Goal: Task Accomplishment & Management: Complete application form

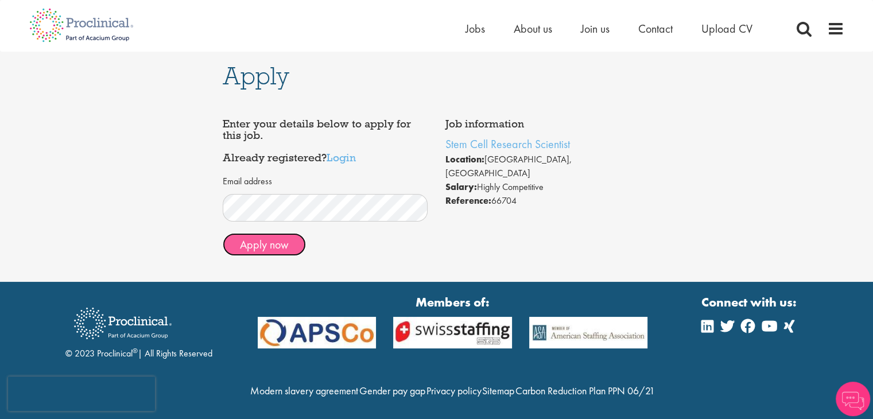
click at [273, 249] on button "Apply now" at bounding box center [264, 244] width 83 height 23
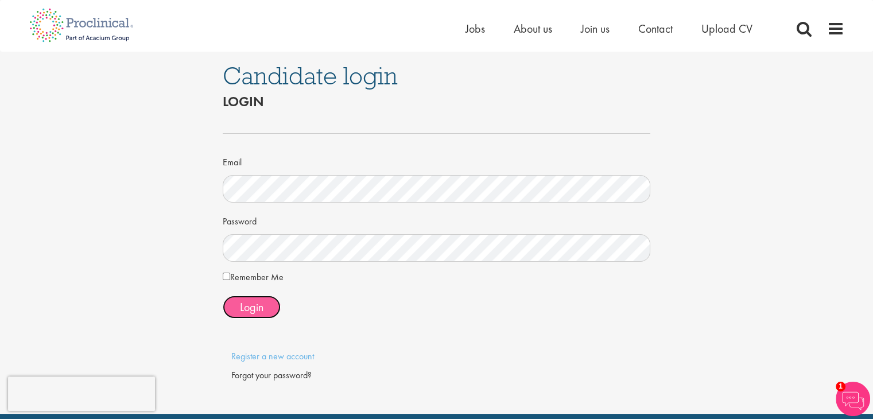
click at [244, 306] on span "Login" at bounding box center [252, 307] width 24 height 15
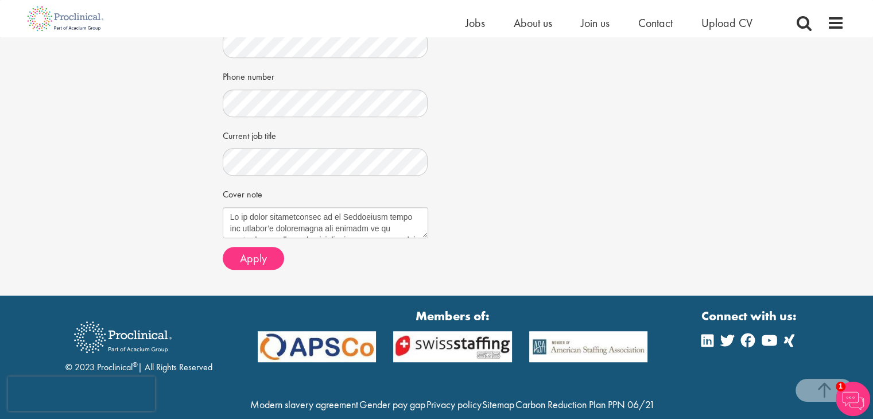
scroll to position [656, 0]
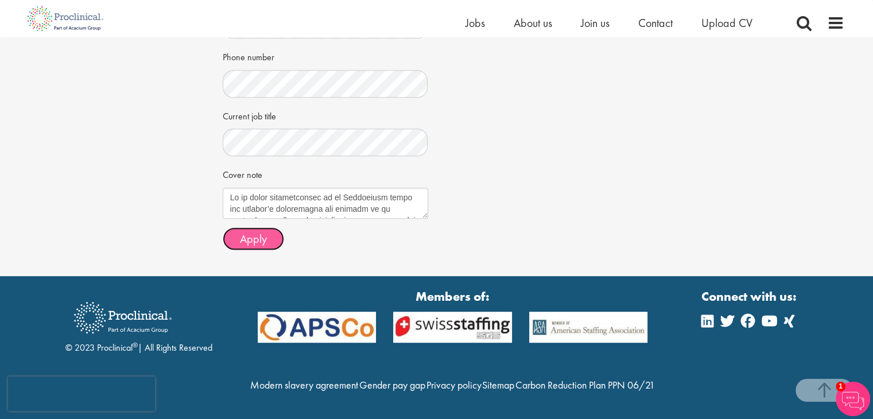
click at [257, 231] on span "Apply" at bounding box center [253, 238] width 27 height 15
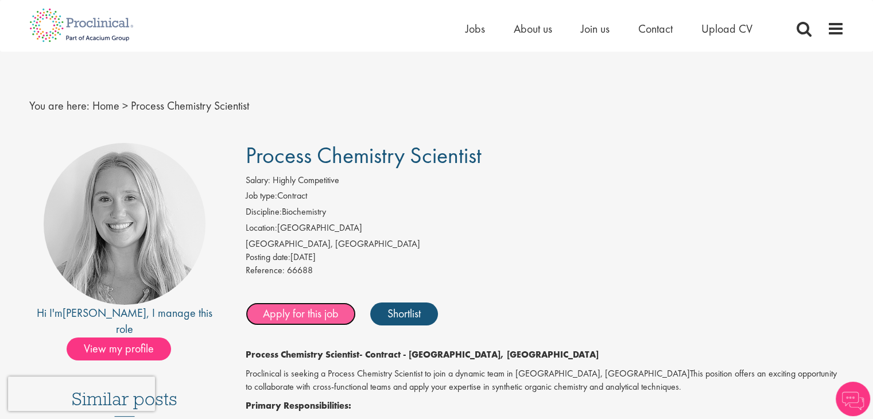
click at [293, 313] on link "Apply for this job" at bounding box center [301, 313] width 110 height 23
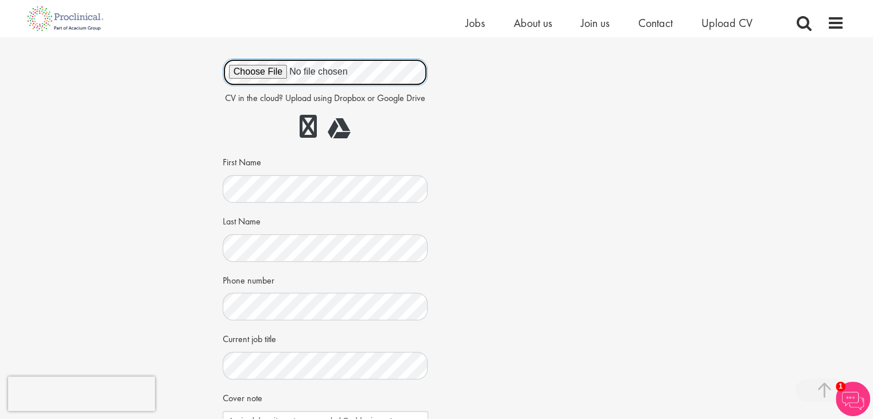
scroll to position [753, 0]
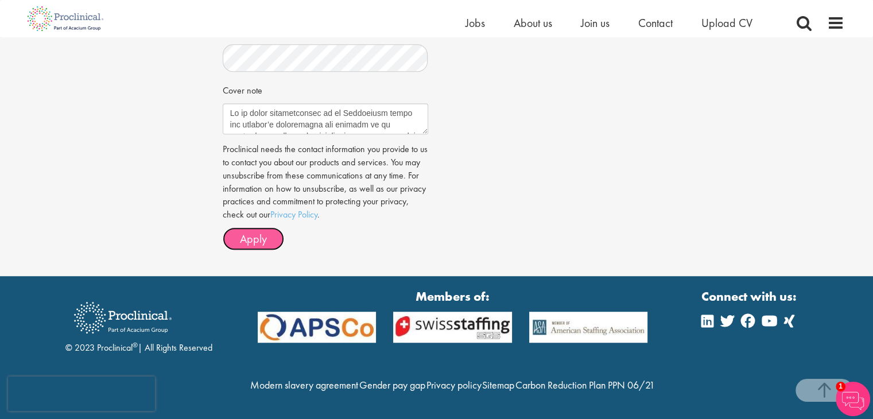
click at [241, 231] on span "Apply" at bounding box center [253, 238] width 27 height 15
